Goal: Task Accomplishment & Management: Manage account settings

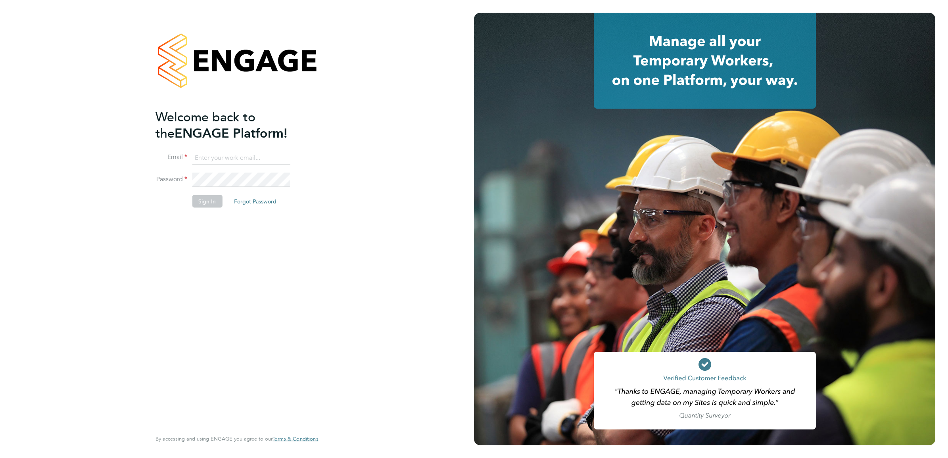
type input "[PERSON_NAME][DOMAIN_NAME][EMAIL_ADDRESS][PERSON_NAME][DOMAIN_NAME]"
click at [161, 241] on div "Welcome back to the ENGAGE Platform! Email [DOMAIN_NAME][EMAIL_ADDRESS][PERSON_…" at bounding box center [232, 269] width 155 height 320
click at [213, 199] on button "Sign In" at bounding box center [207, 201] width 30 height 13
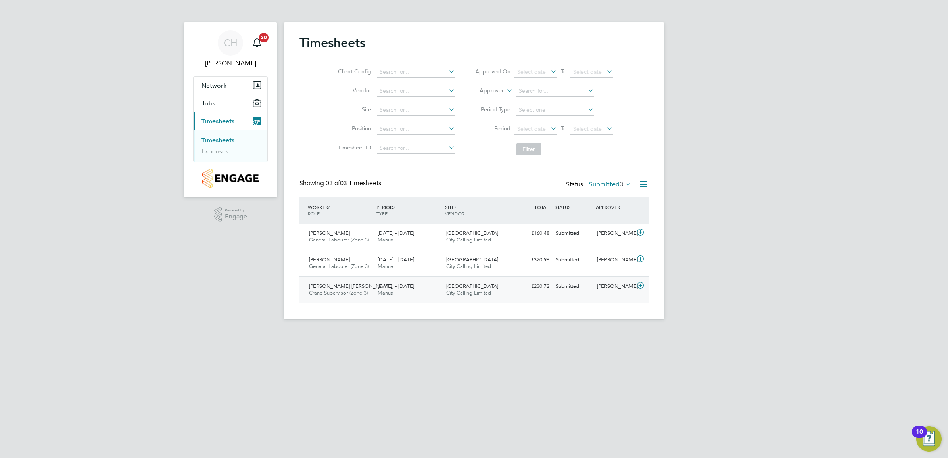
click at [425, 296] on div "22 - 28 Sep 2025 Manual" at bounding box center [408, 290] width 69 height 20
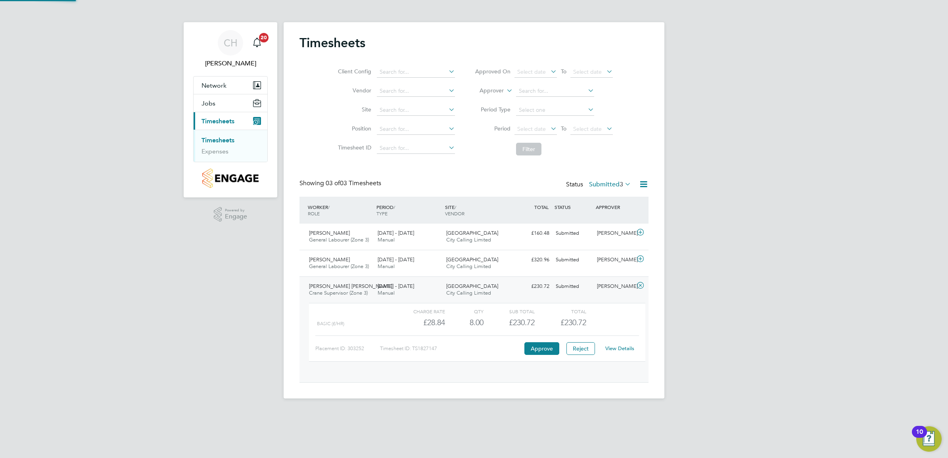
scroll to position [13, 77]
click at [544, 353] on button "Approve" at bounding box center [541, 348] width 35 height 13
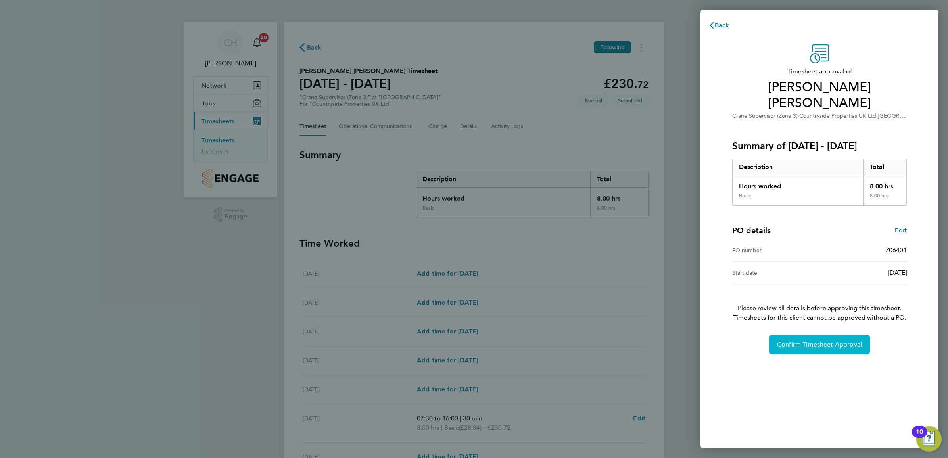
click at [817, 335] on button "Confirm Timesheet Approval" at bounding box center [819, 344] width 101 height 19
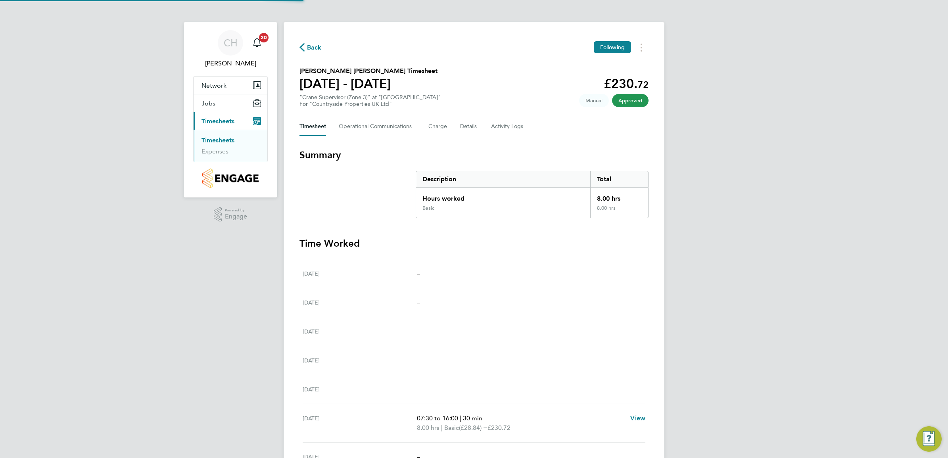
click at [224, 142] on link "Timesheets" at bounding box center [217, 140] width 33 height 8
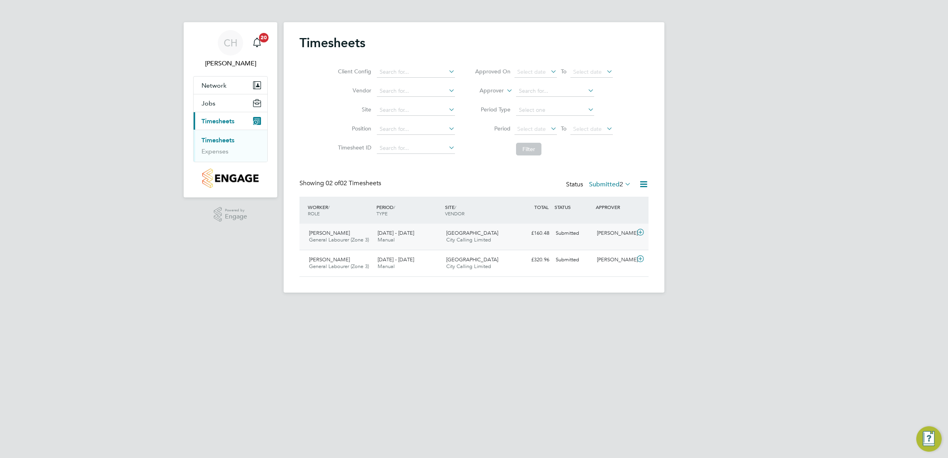
scroll to position [20, 69]
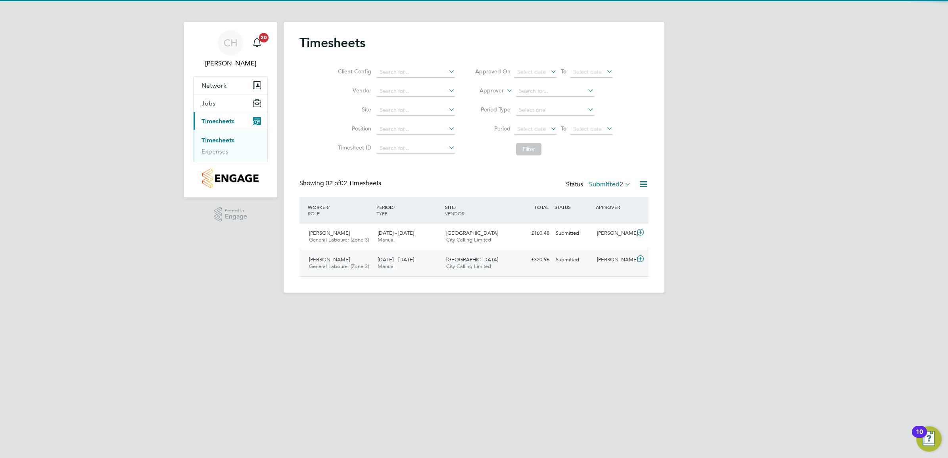
click at [336, 267] on span "General Labourer (Zone 3)" at bounding box center [339, 266] width 60 height 7
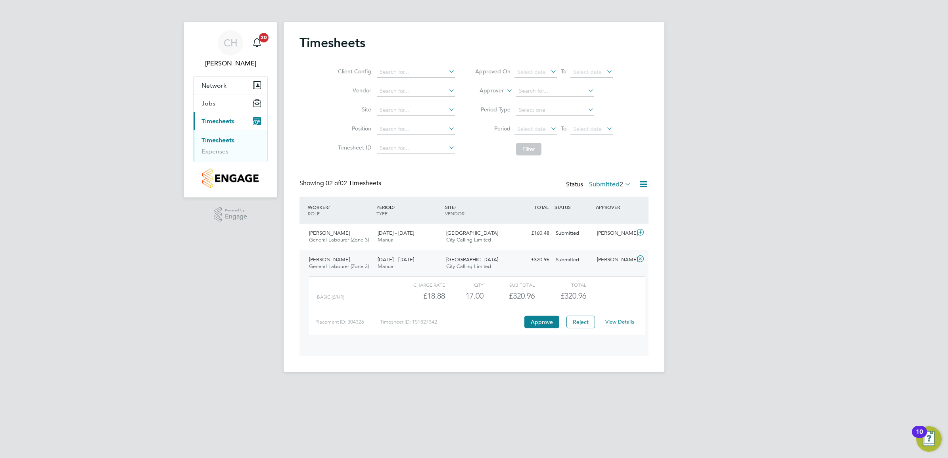
scroll to position [13, 77]
click at [336, 267] on span "General Labourer (Zone 3)" at bounding box center [339, 266] width 60 height 7
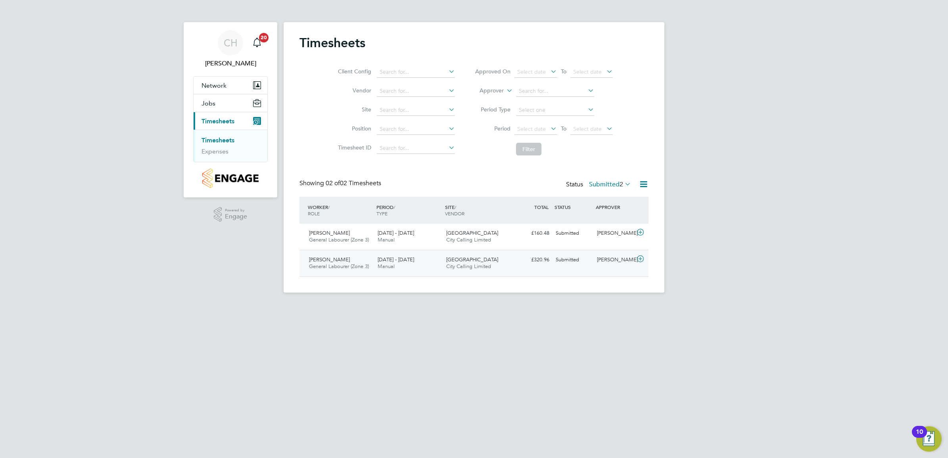
click at [336, 267] on span "General Labourer (Zone 3)" at bounding box center [339, 266] width 60 height 7
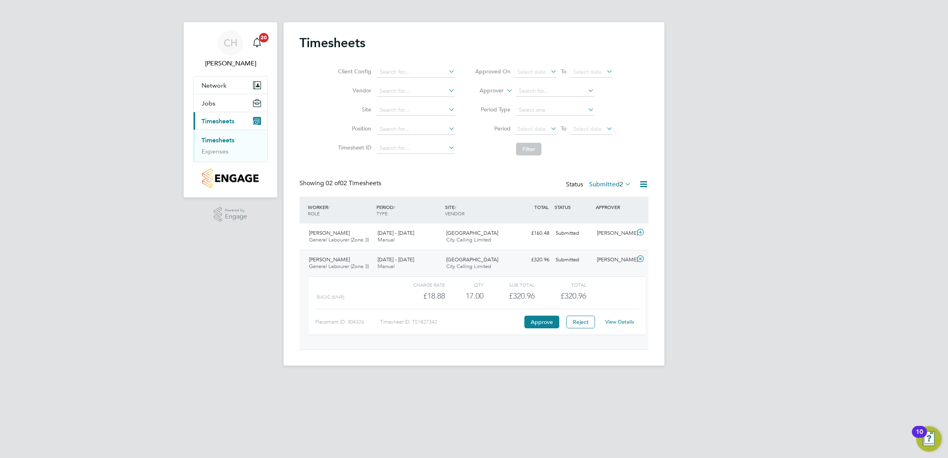
click at [336, 267] on span "General Labourer (Zone 3)" at bounding box center [339, 266] width 60 height 7
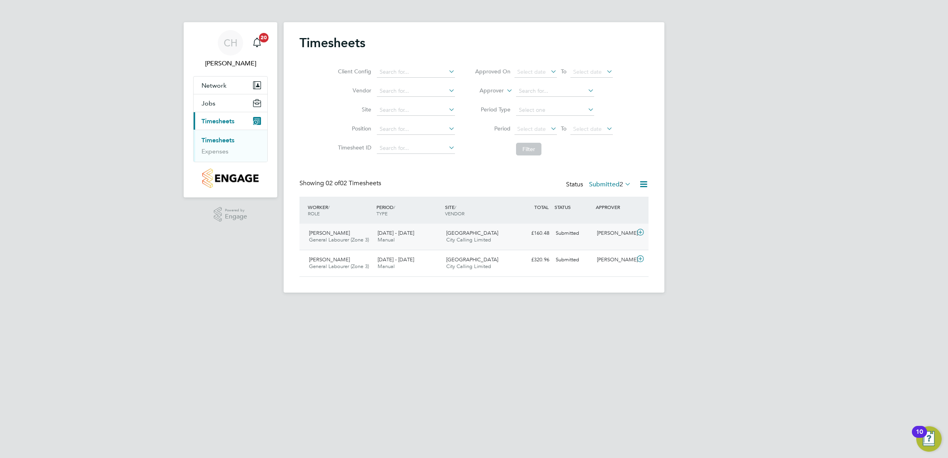
click at [344, 231] on span "Taiwo Oluwadare" at bounding box center [329, 233] width 41 height 7
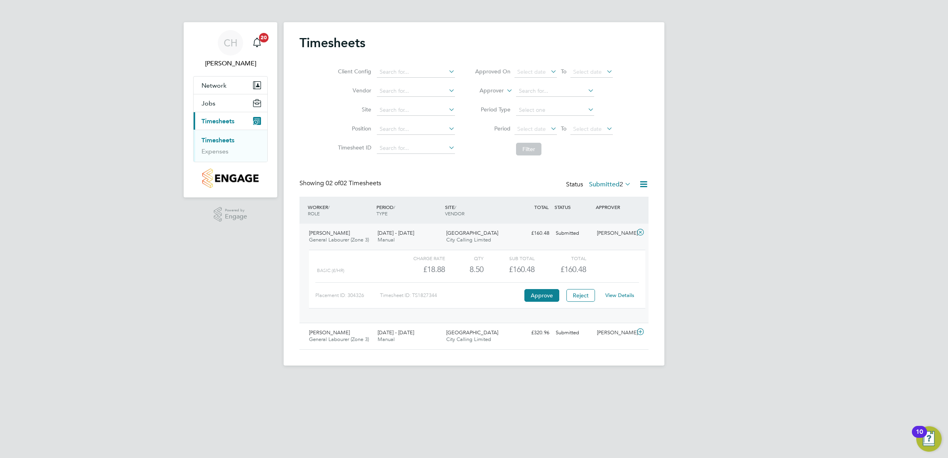
click at [344, 231] on span "Taiwo Oluwadare" at bounding box center [329, 233] width 41 height 7
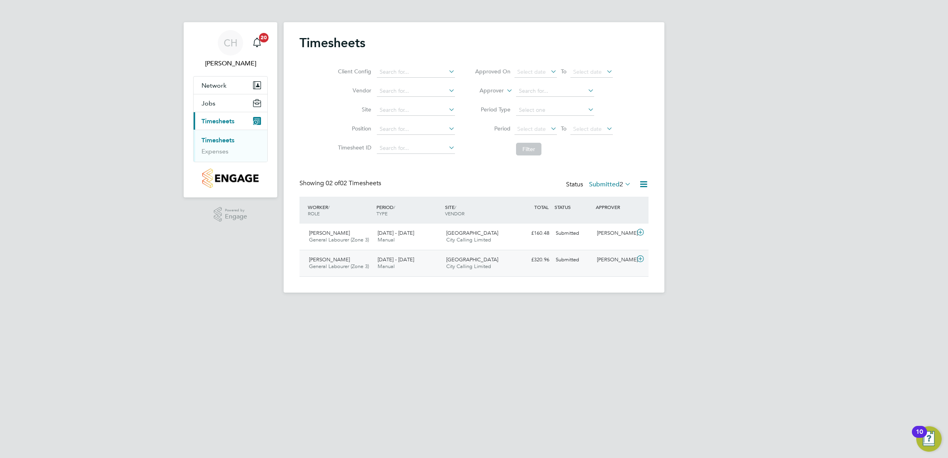
click at [413, 257] on span "15 - 21 Sep 2025" at bounding box center [396, 259] width 36 height 7
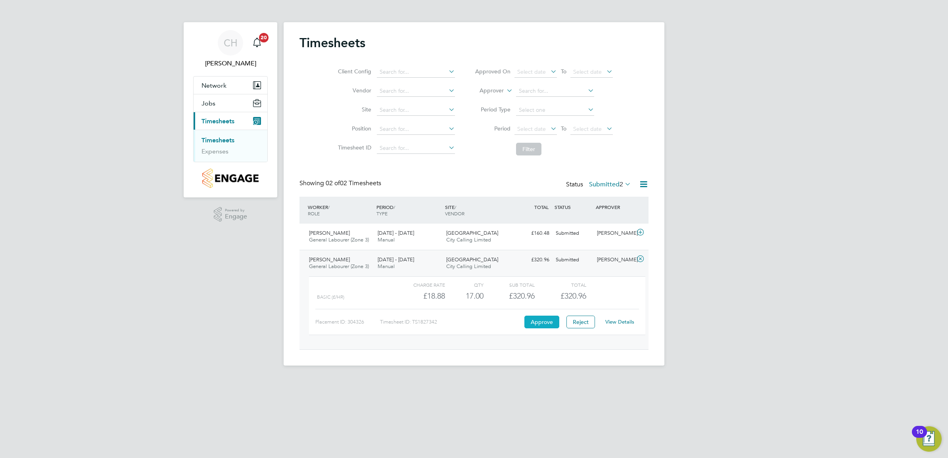
click at [546, 320] on button "Approve" at bounding box center [541, 322] width 35 height 13
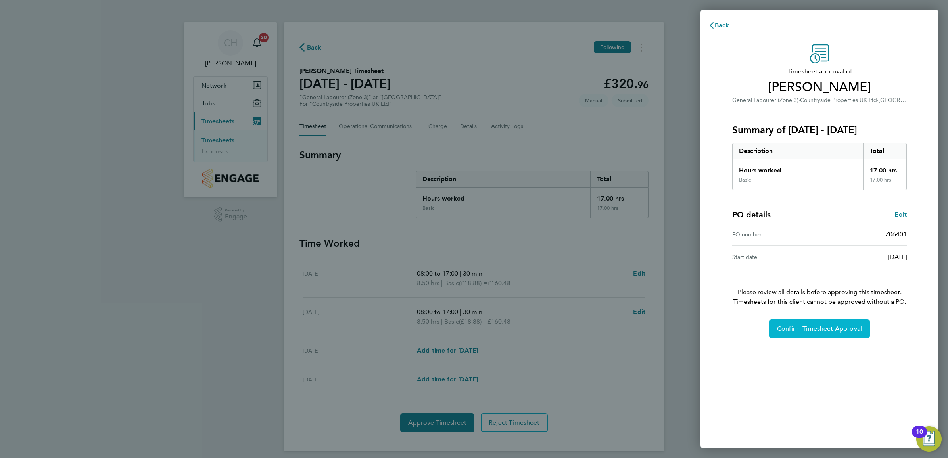
click at [833, 326] on span "Confirm Timesheet Approval" at bounding box center [819, 329] width 85 height 8
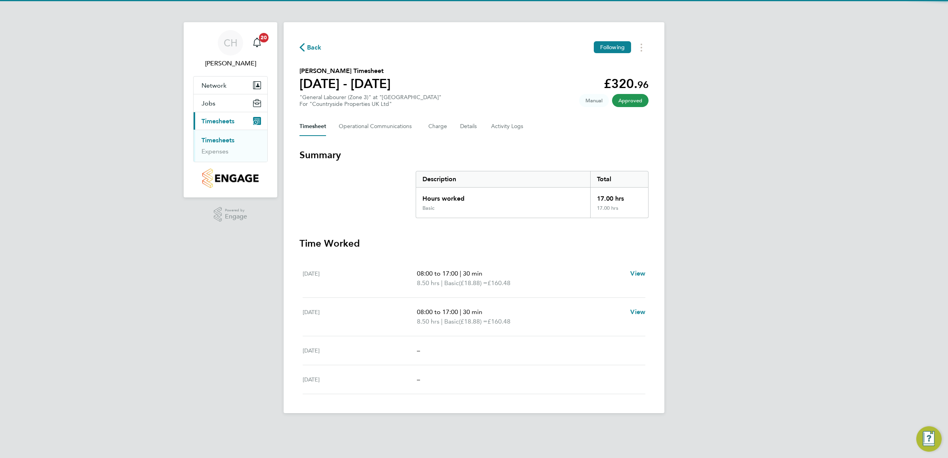
click at [221, 140] on link "Timesheets" at bounding box center [217, 140] width 33 height 8
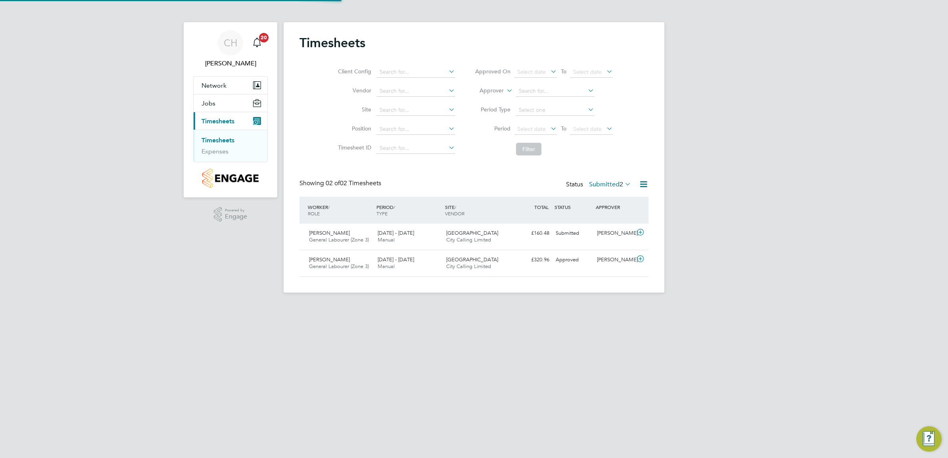
scroll to position [20, 69]
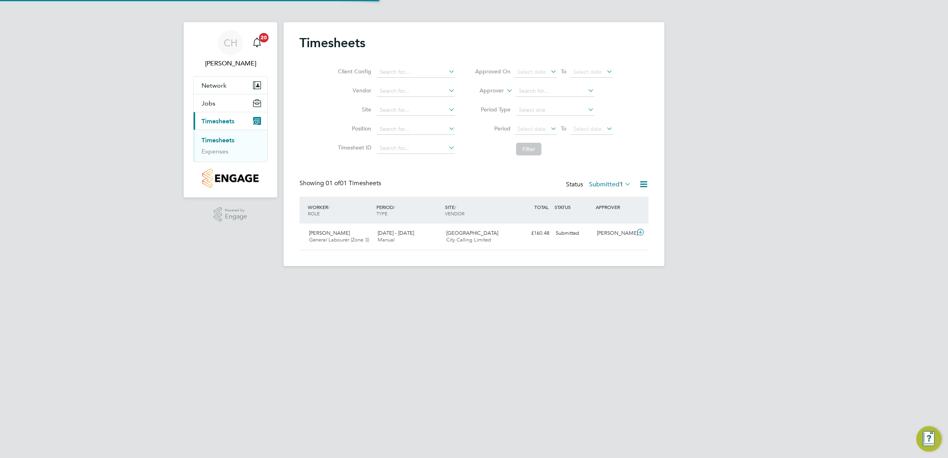
scroll to position [20, 69]
click at [408, 231] on span "22 - 28 Sep 2025" at bounding box center [396, 233] width 36 height 7
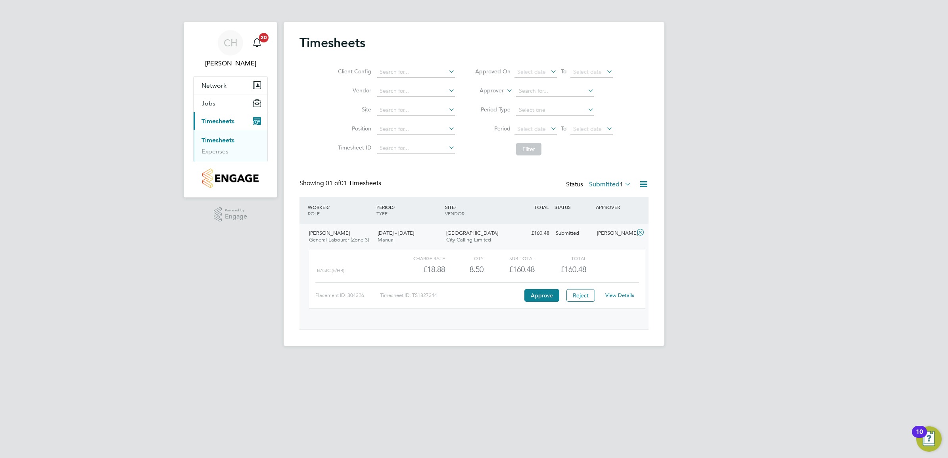
scroll to position [13, 77]
click at [621, 297] on link "View Details" at bounding box center [619, 295] width 29 height 7
click at [710, 309] on div "CH Charlie Hughes Notifications 20 Applications: Network Team Members Sites Job…" at bounding box center [474, 176] width 948 height 352
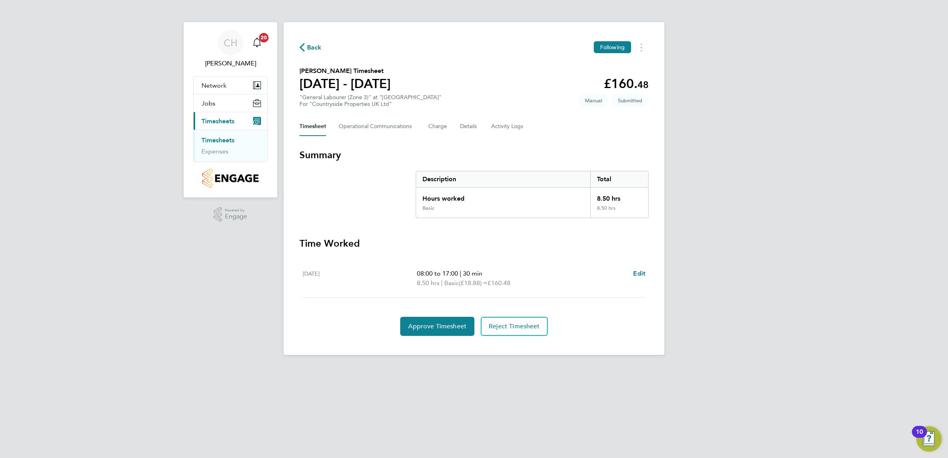
click at [634, 279] on app-form-button "Edit" at bounding box center [639, 278] width 12 height 19
click at [642, 266] on div "[DATE] 08:00 to 17:00 | 30 min 8.50 hrs | Basic (£18.88) = £160.48 Edit" at bounding box center [474, 278] width 343 height 38
click at [640, 272] on span "Edit" at bounding box center [639, 274] width 12 height 8
select select "30"
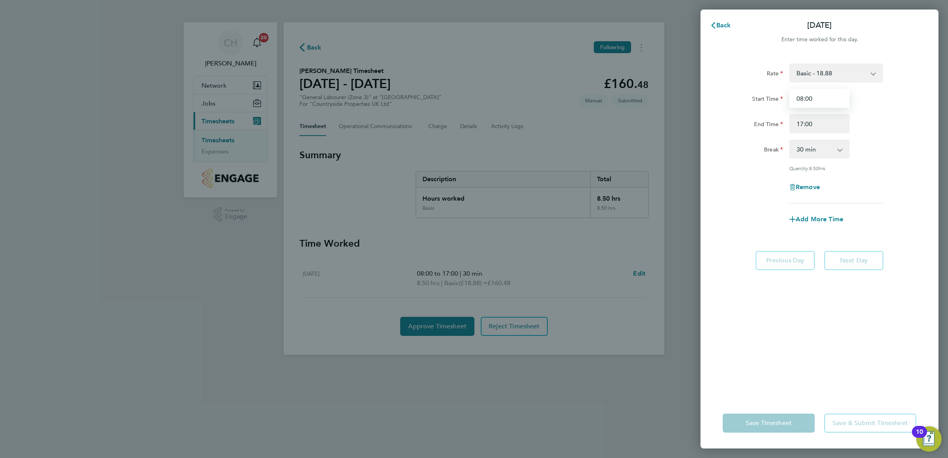
click at [808, 98] on input "08:00" at bounding box center [819, 98] width 60 height 19
type input "08:30"
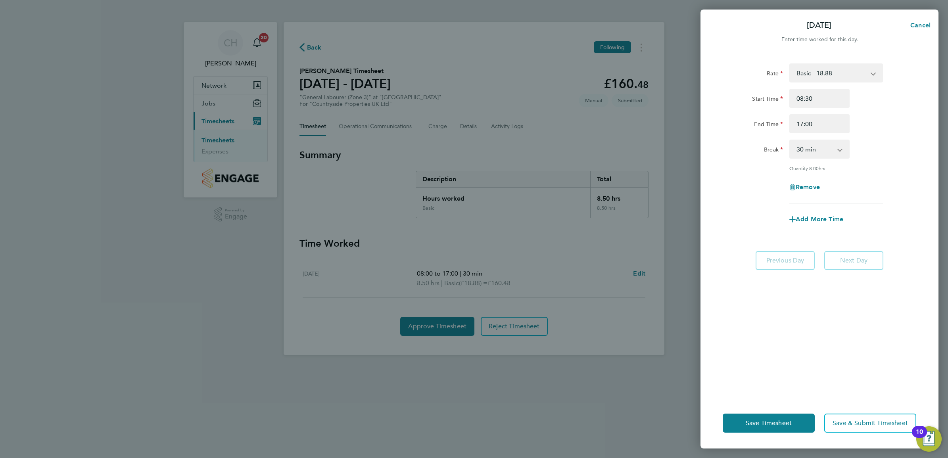
click at [869, 159] on div "Rate Basic - 18.88 Start Time 08:30 End Time 17:00 Break 0 min 15 min 30 min 45…" at bounding box center [820, 133] width 194 height 140
click at [865, 415] on button "Save & Submit Timesheet" at bounding box center [870, 423] width 92 height 19
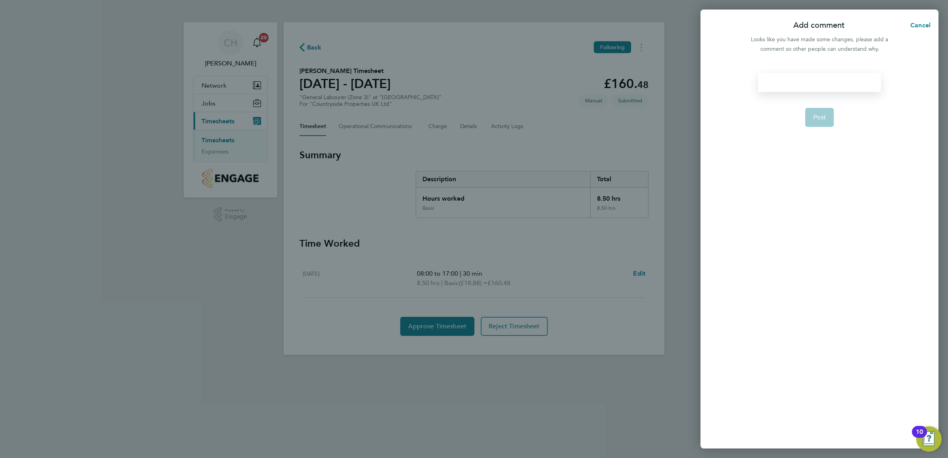
click at [817, 84] on div at bounding box center [819, 82] width 123 height 19
click at [808, 82] on div at bounding box center [819, 82] width 123 height 19
click at [821, 167] on form ". Post" at bounding box center [819, 195] width 129 height 244
click at [811, 115] on button "Post" at bounding box center [819, 117] width 29 height 19
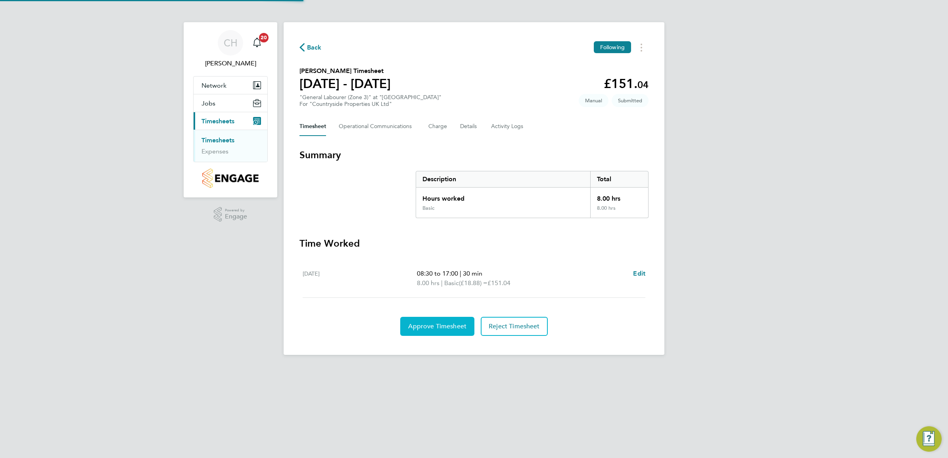
click at [427, 324] on span "Approve Timesheet" at bounding box center [437, 326] width 58 height 8
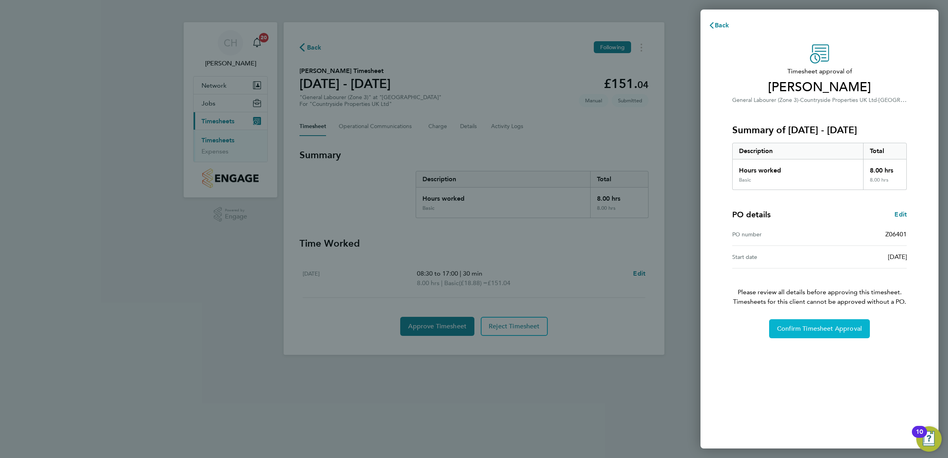
click at [806, 332] on button "Confirm Timesheet Approval" at bounding box center [819, 328] width 101 height 19
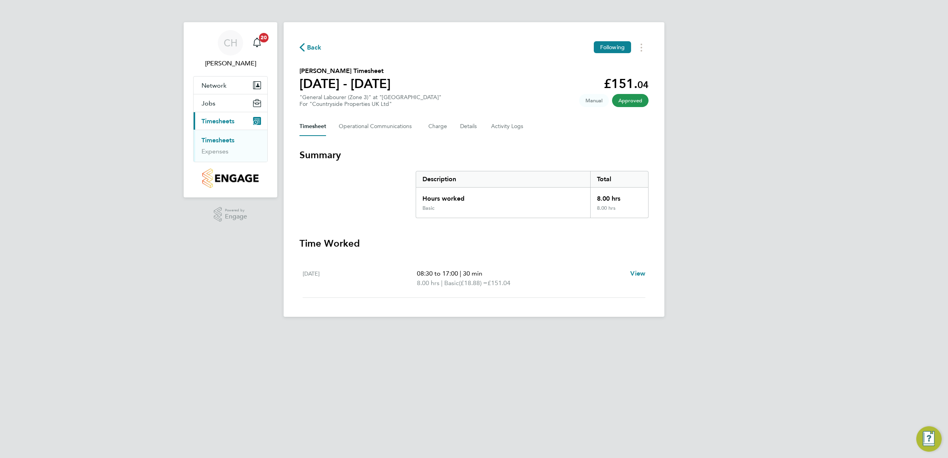
click at [215, 142] on link "Timesheets" at bounding box center [217, 140] width 33 height 8
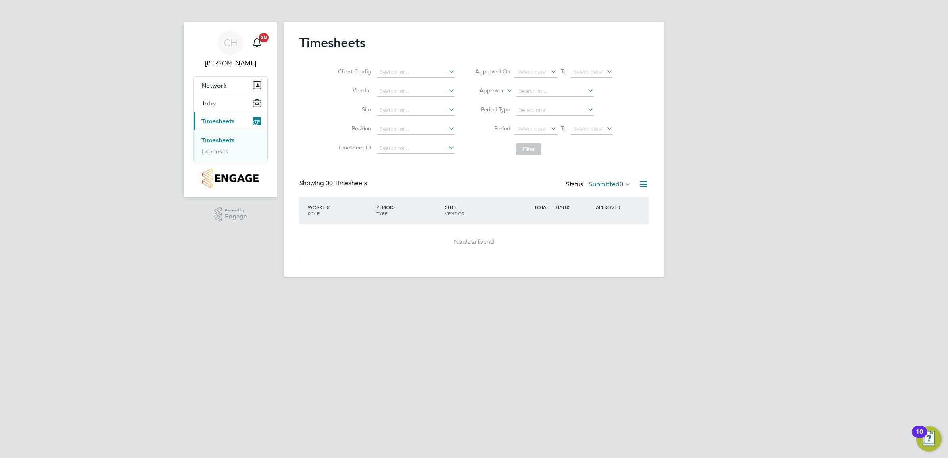
click at [619, 186] on span "0" at bounding box center [621, 184] width 4 height 8
click at [601, 233] on li "Approved" at bounding box center [599, 232] width 36 height 11
